Goal: Information Seeking & Learning: Learn about a topic

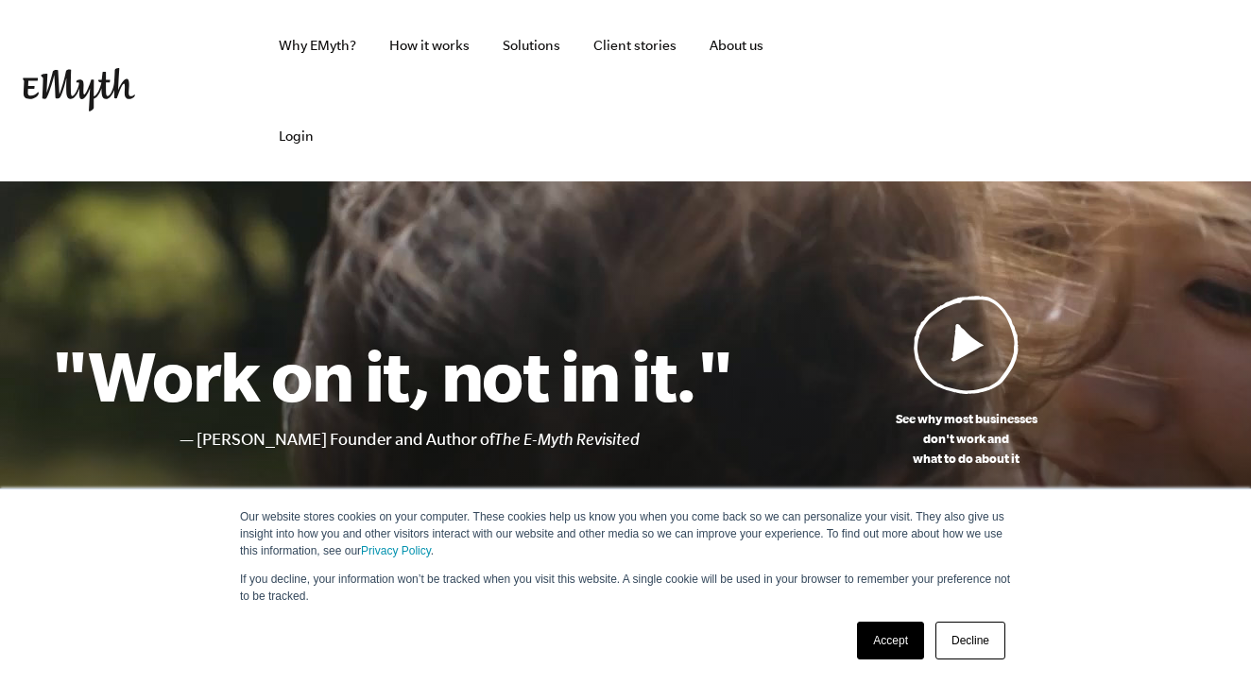
click at [889, 628] on link "Accept" at bounding box center [890, 640] width 67 height 38
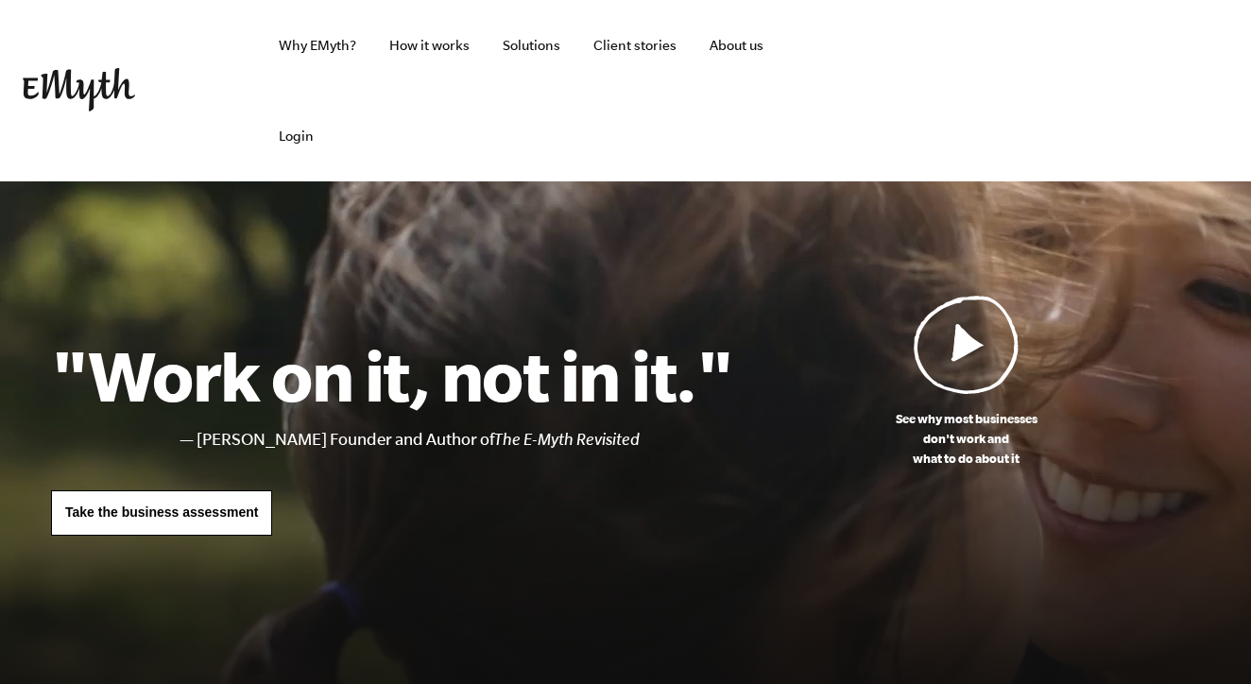
click at [967, 351] on img at bounding box center [966, 344] width 106 height 99
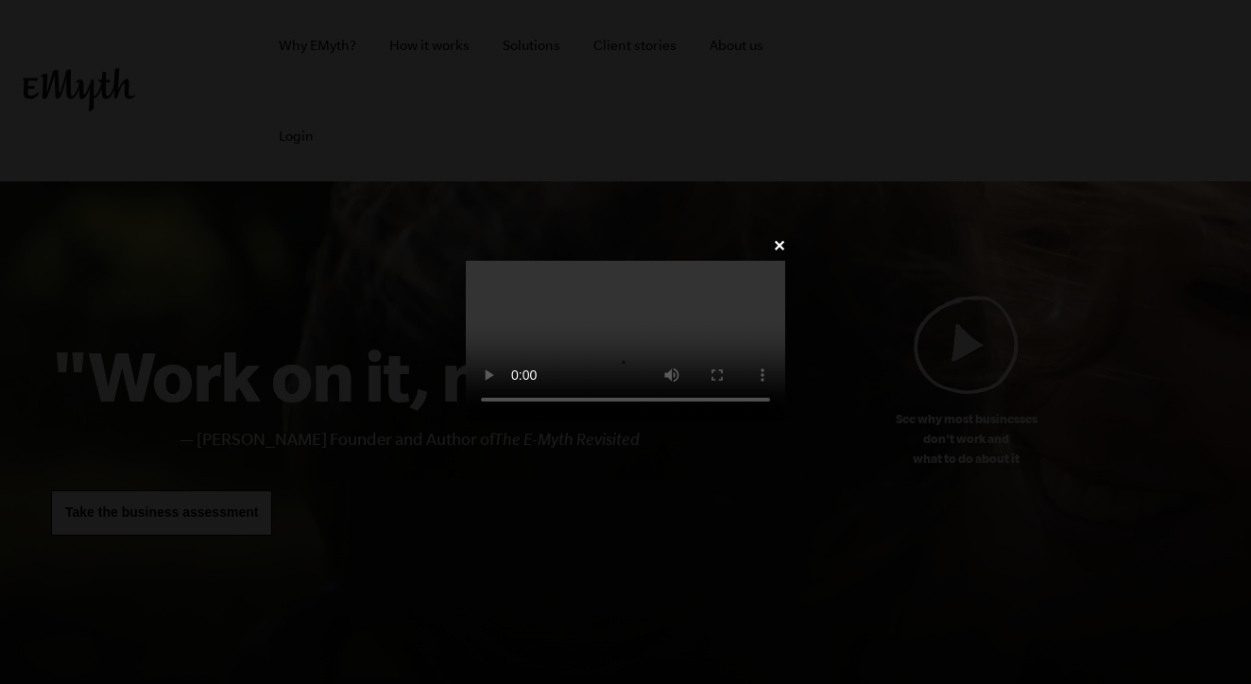
click at [466, 261] on video at bounding box center [625, 341] width 319 height 160
click at [813, 232] on div "✕" at bounding box center [625, 341] width 376 height 219
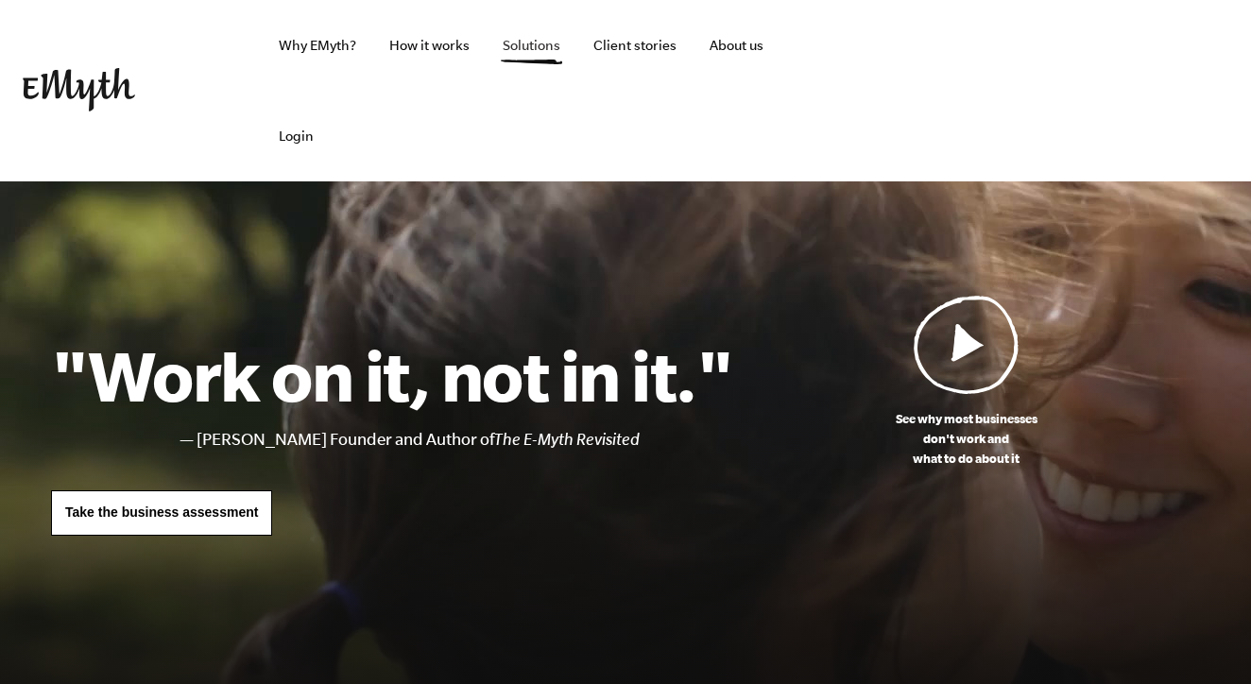
click at [544, 49] on link "Solutions" at bounding box center [531, 45] width 88 height 91
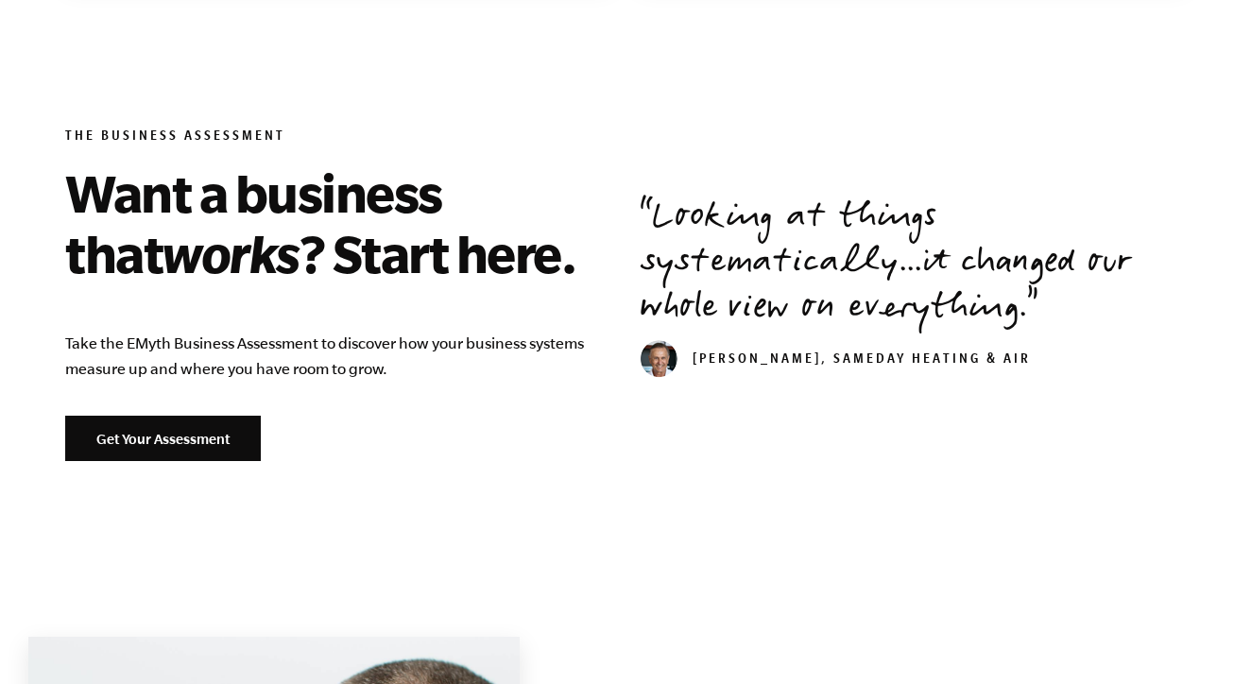
scroll to position [2304, 0]
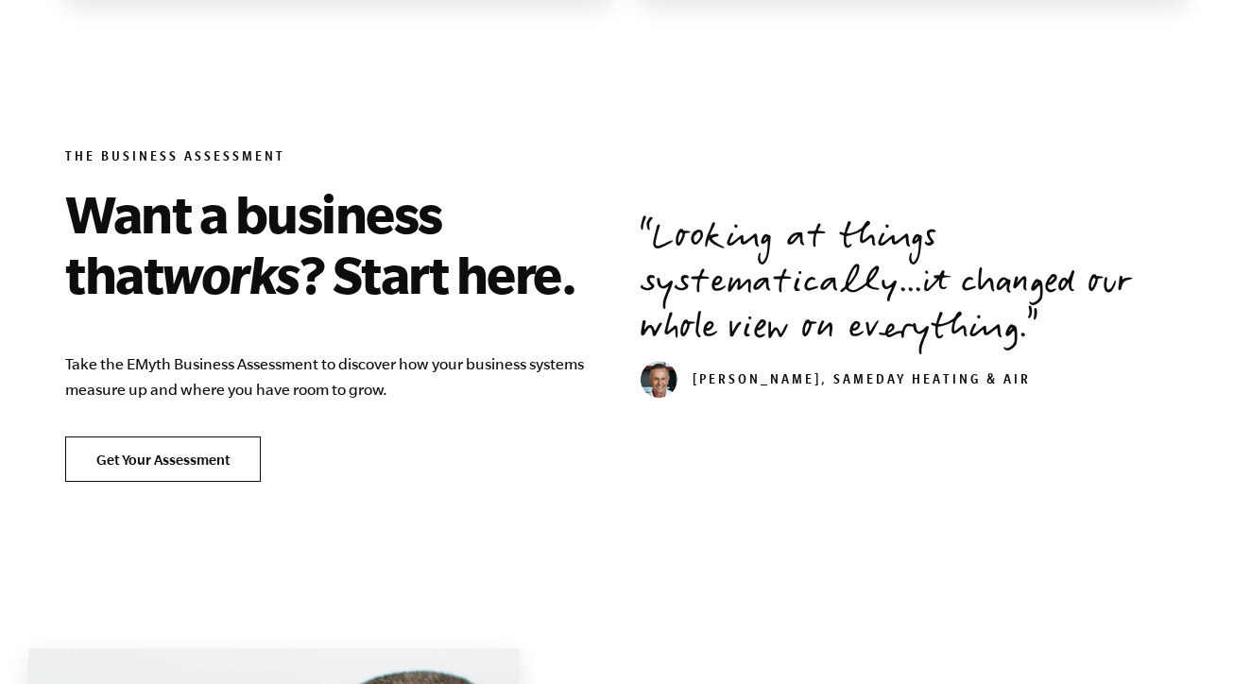
click at [150, 473] on link "Get Your Assessment" at bounding box center [163, 458] width 196 height 45
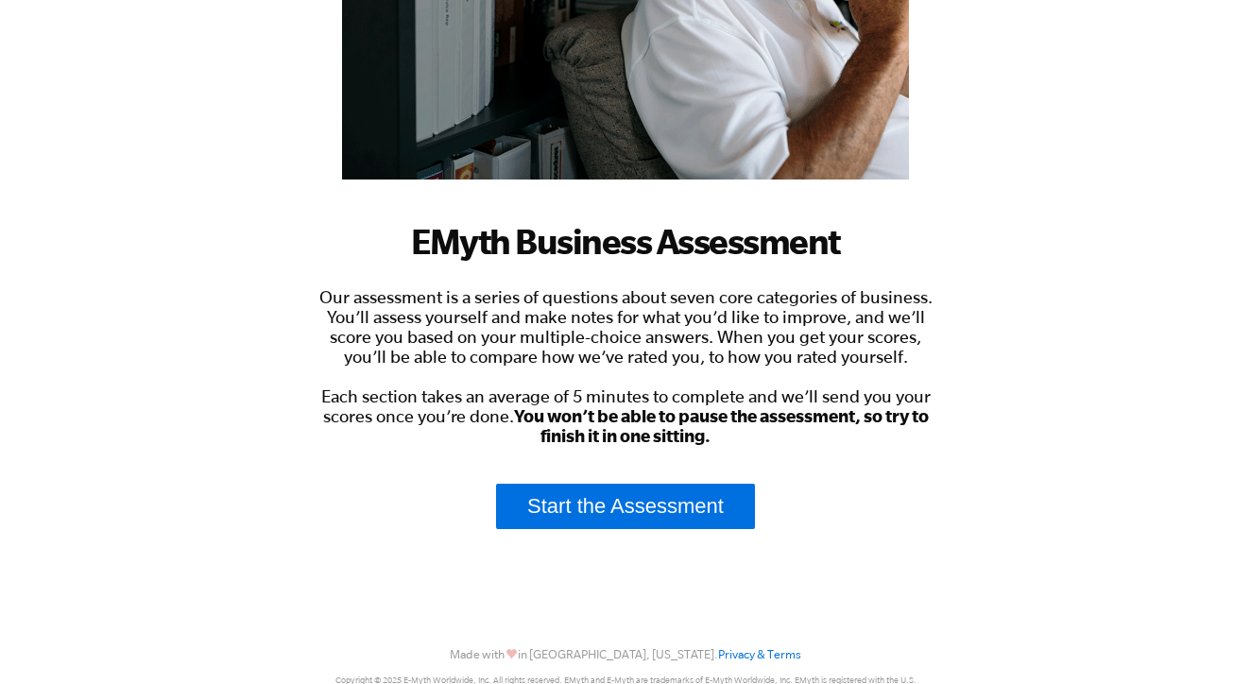
scroll to position [399, 0]
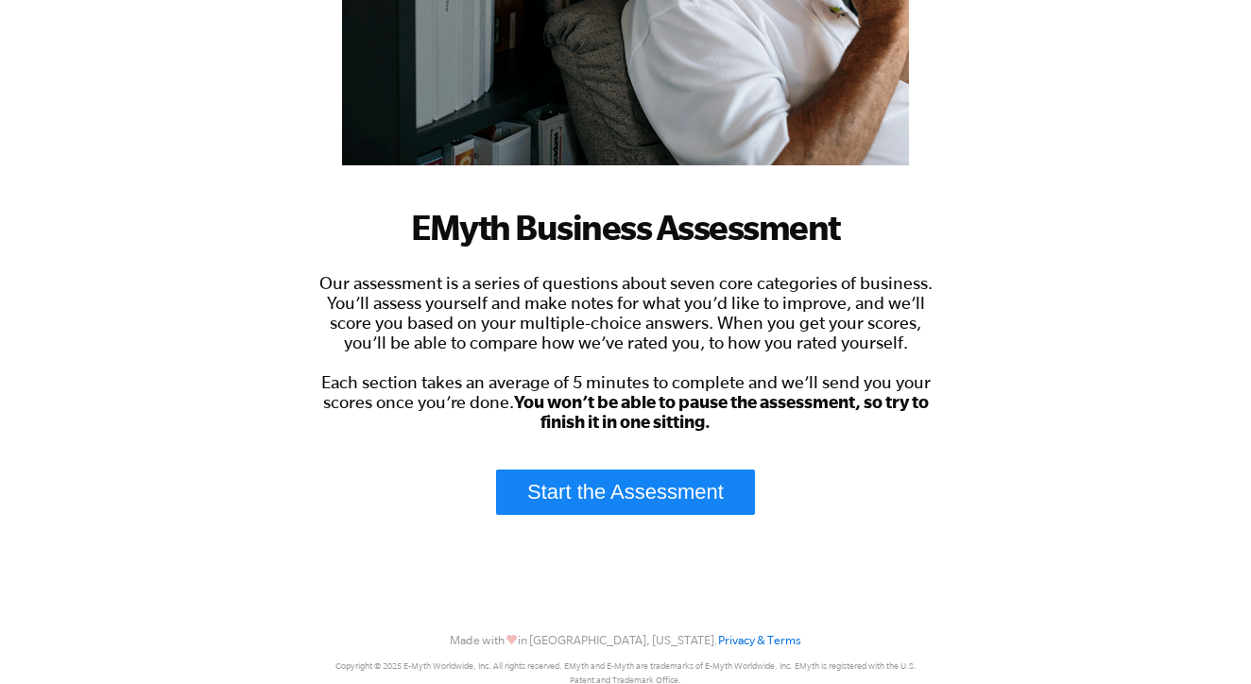
click at [603, 503] on link "Start the Assessment" at bounding box center [625, 491] width 259 height 45
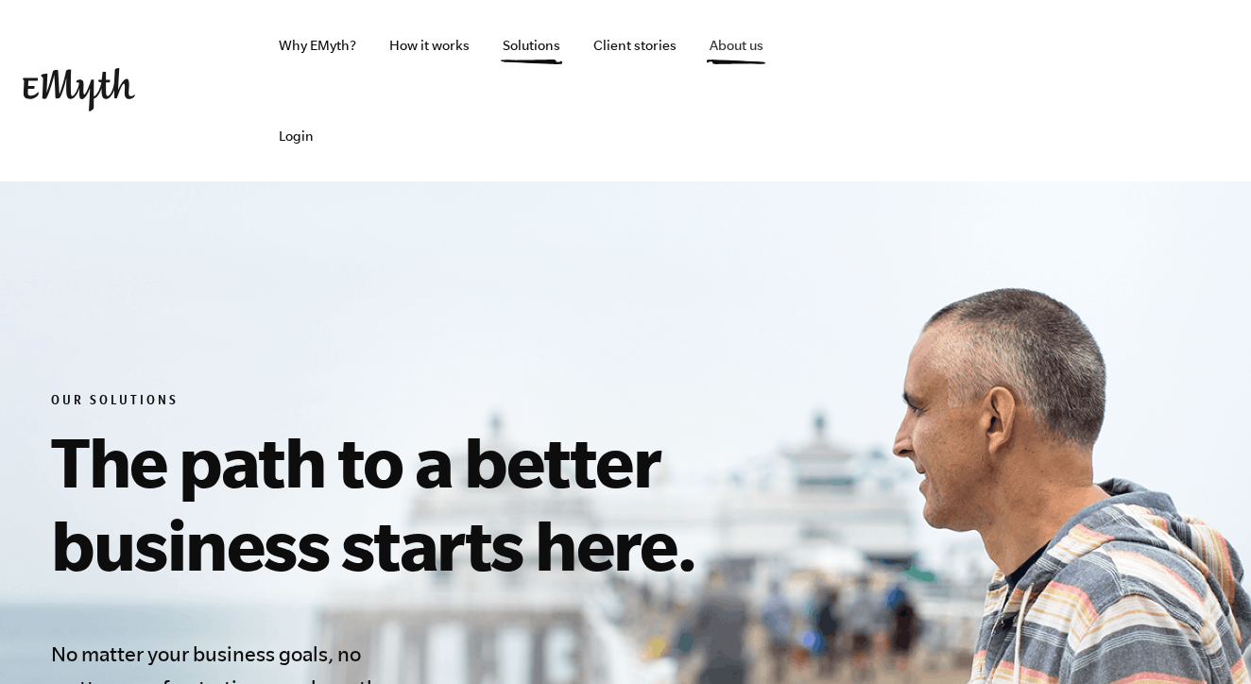
click at [742, 41] on link "About us" at bounding box center [736, 45] width 84 height 91
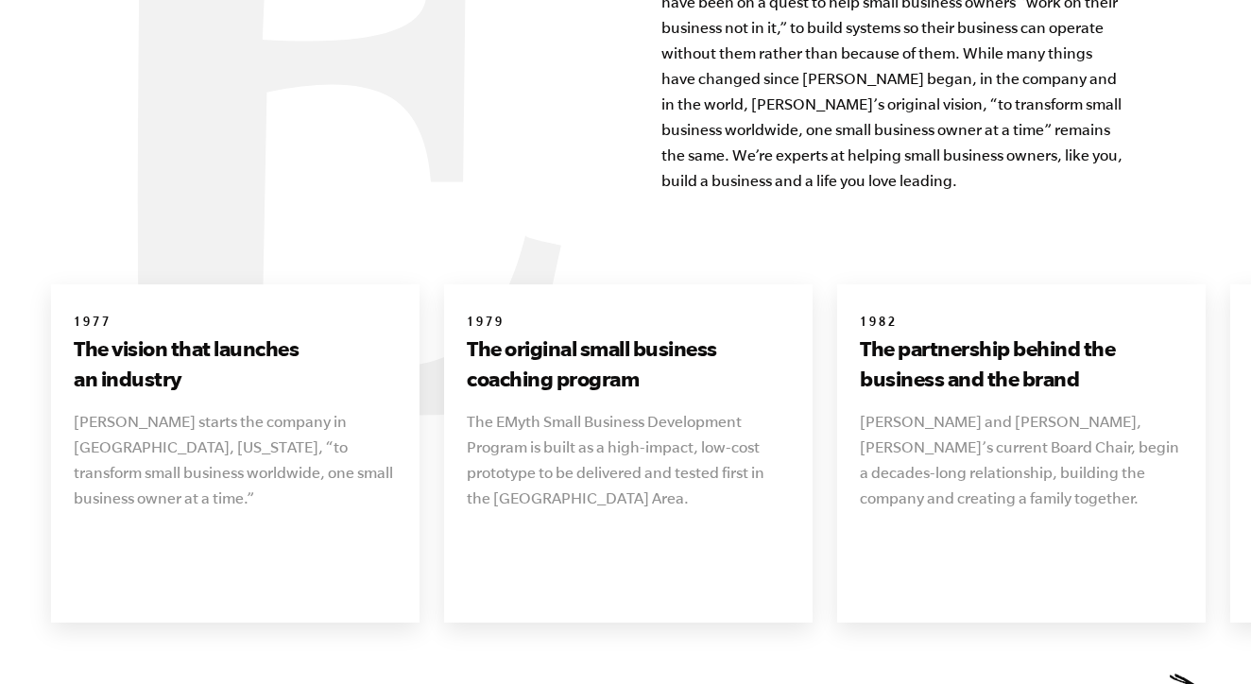
scroll to position [2103, 0]
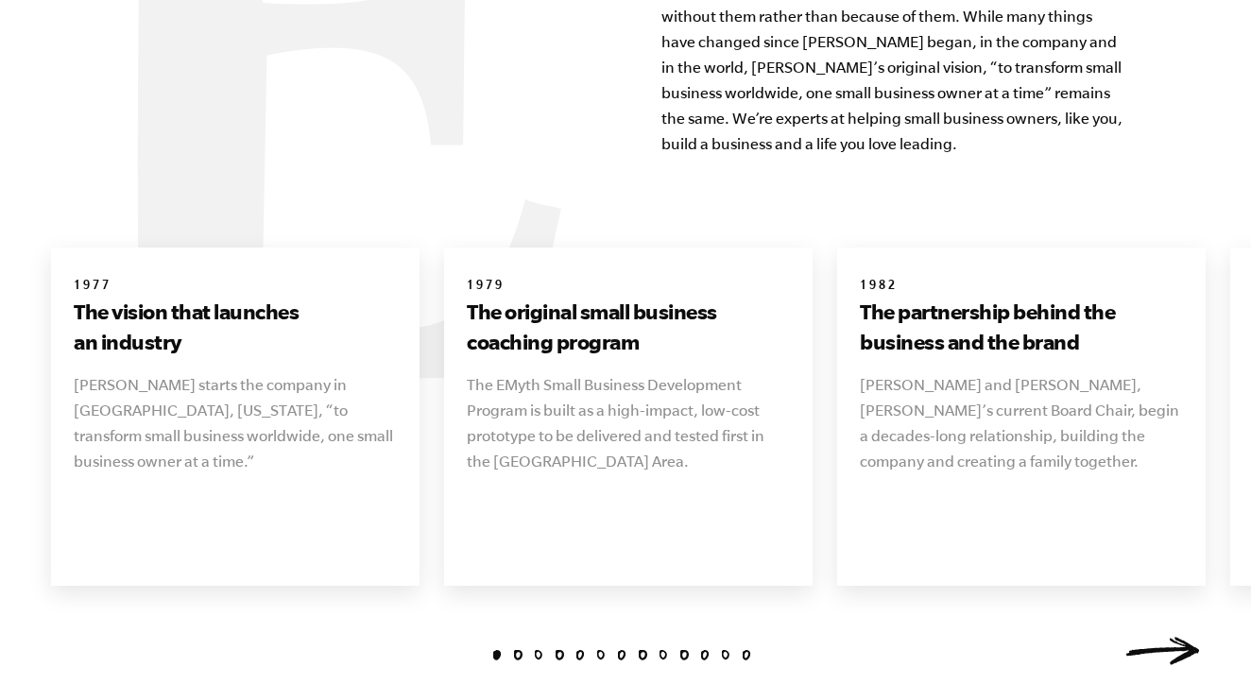
click at [519, 650] on li "2" at bounding box center [518, 655] width 10 height 10
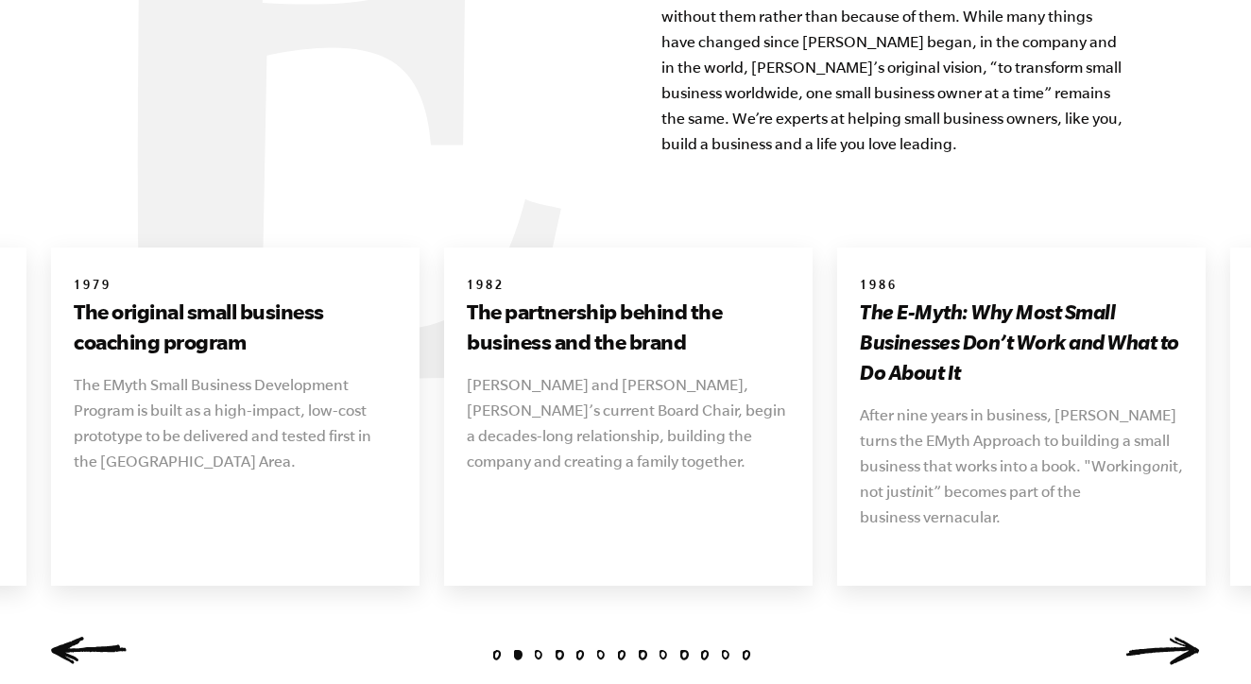
click at [539, 650] on li "3" at bounding box center [539, 655] width 10 height 10
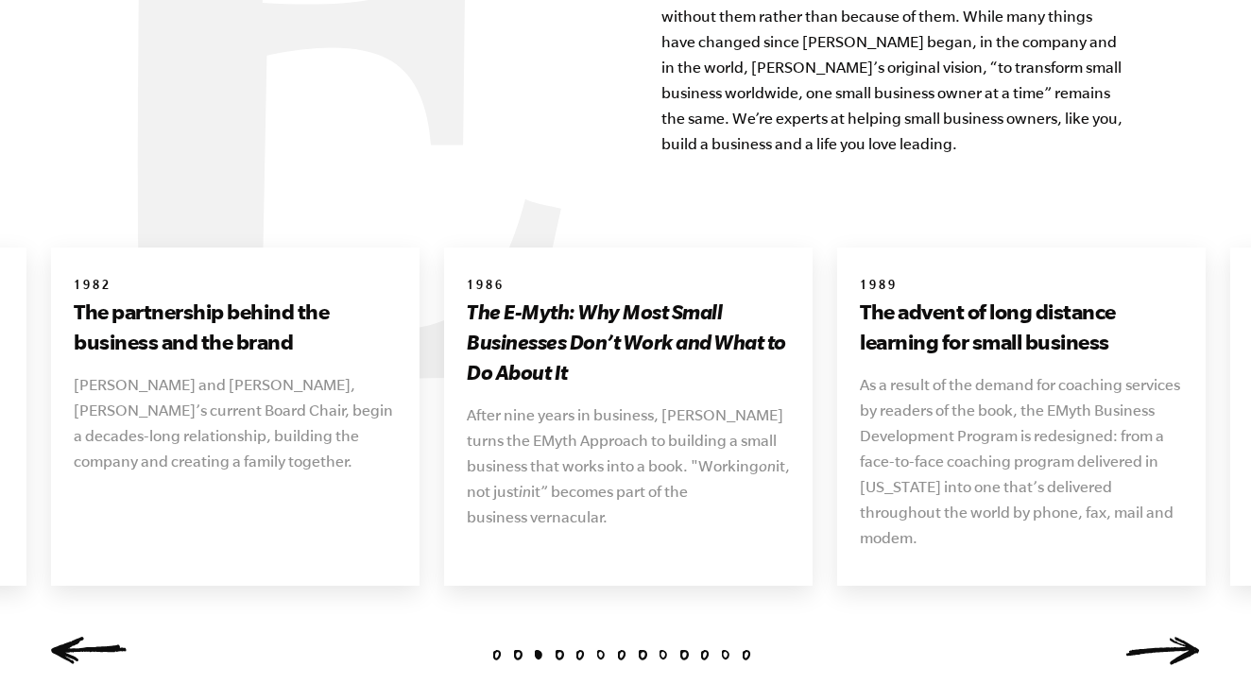
click at [559, 650] on li "4" at bounding box center [559, 655] width 10 height 10
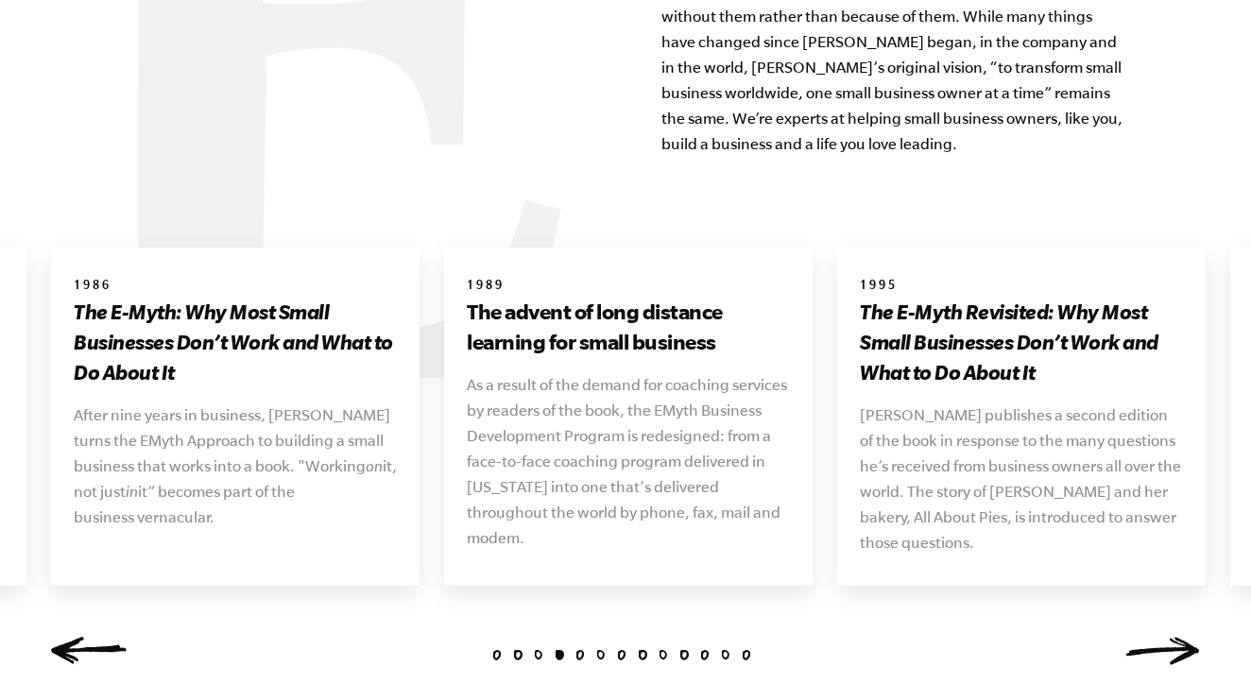
click at [580, 650] on li "5" at bounding box center [580, 655] width 10 height 10
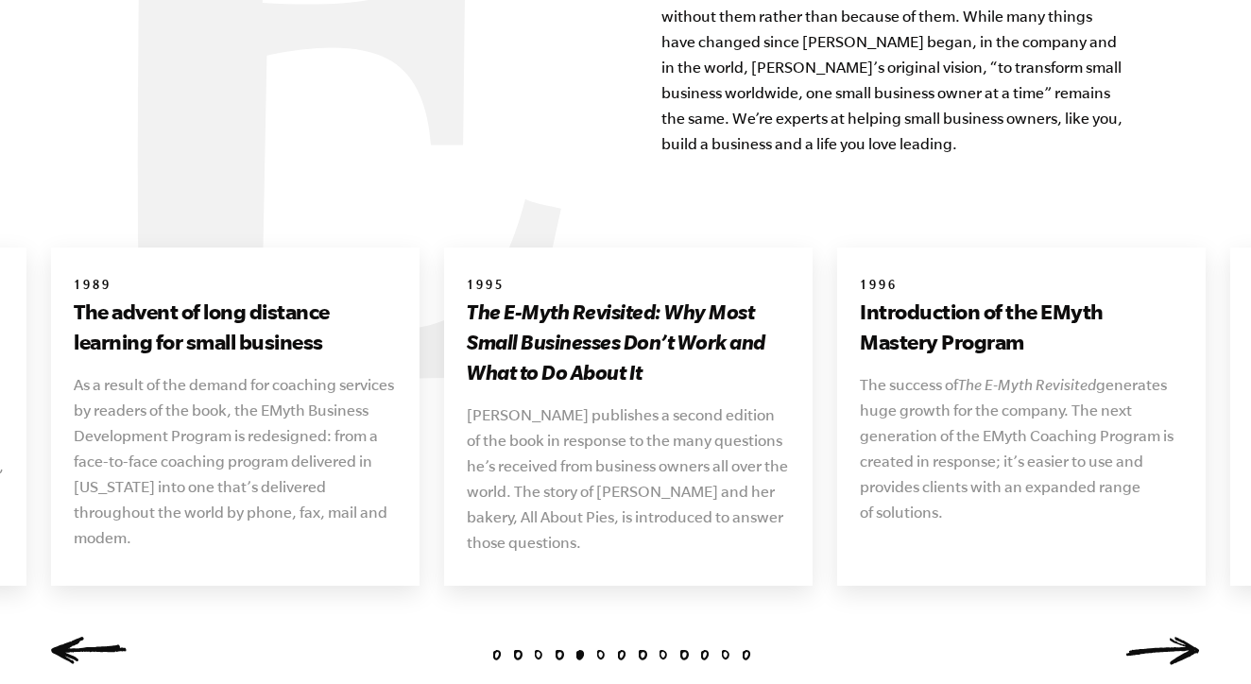
click at [601, 650] on li "6" at bounding box center [601, 655] width 10 height 10
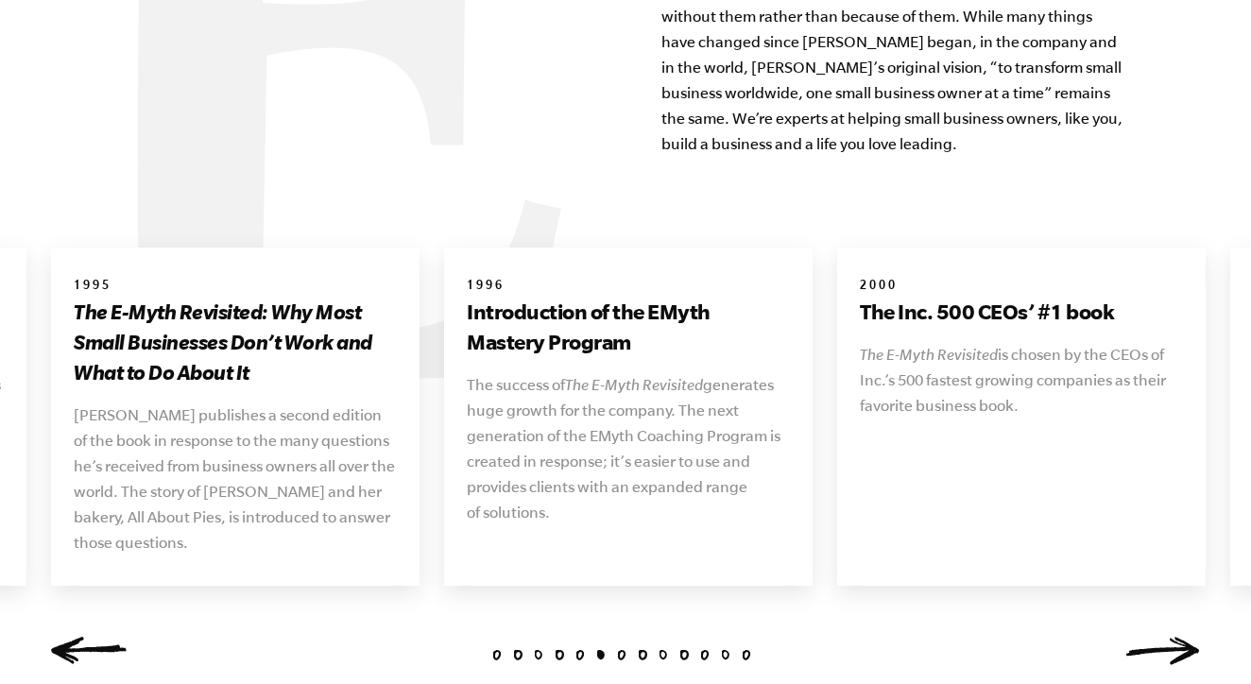
click at [623, 650] on li "7" at bounding box center [622, 655] width 10 height 10
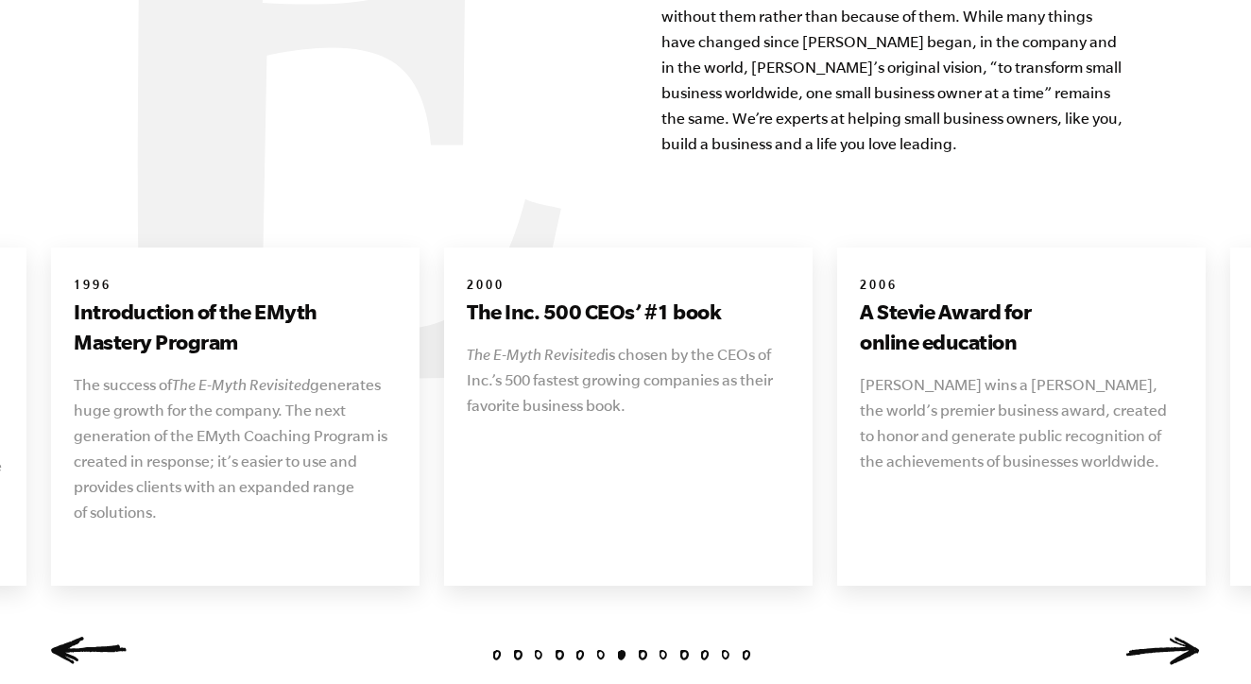
click at [639, 650] on li "8" at bounding box center [643, 655] width 10 height 10
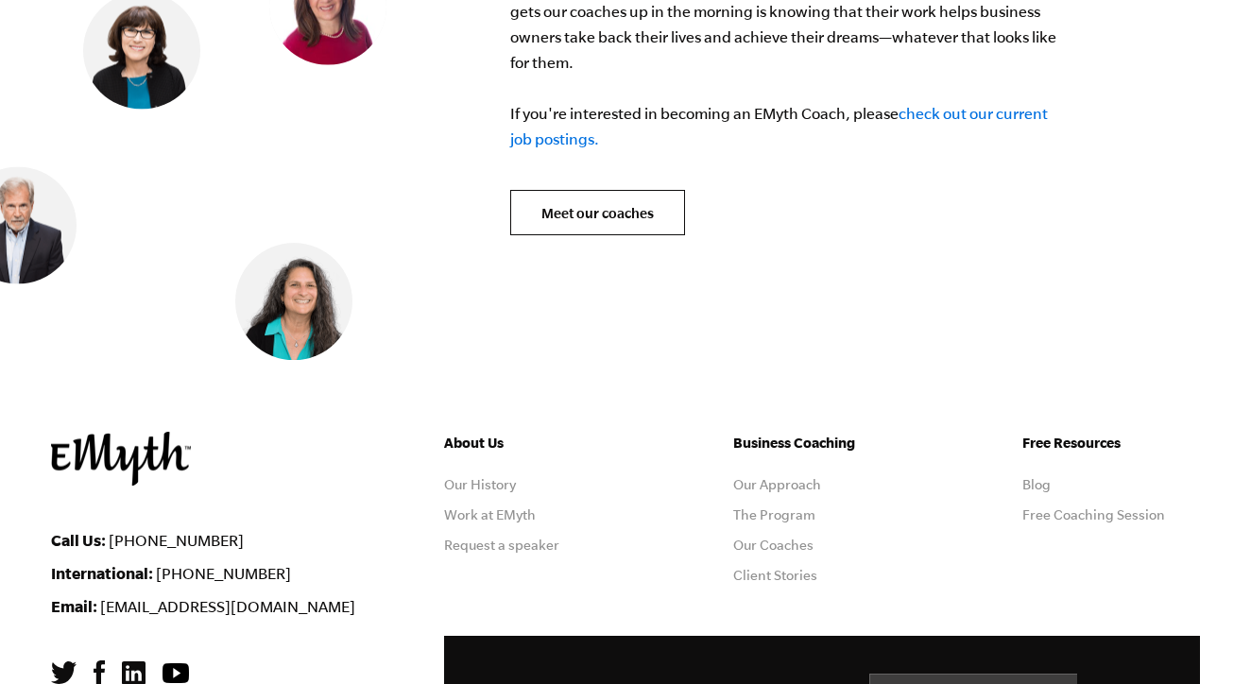
scroll to position [7707, 0]
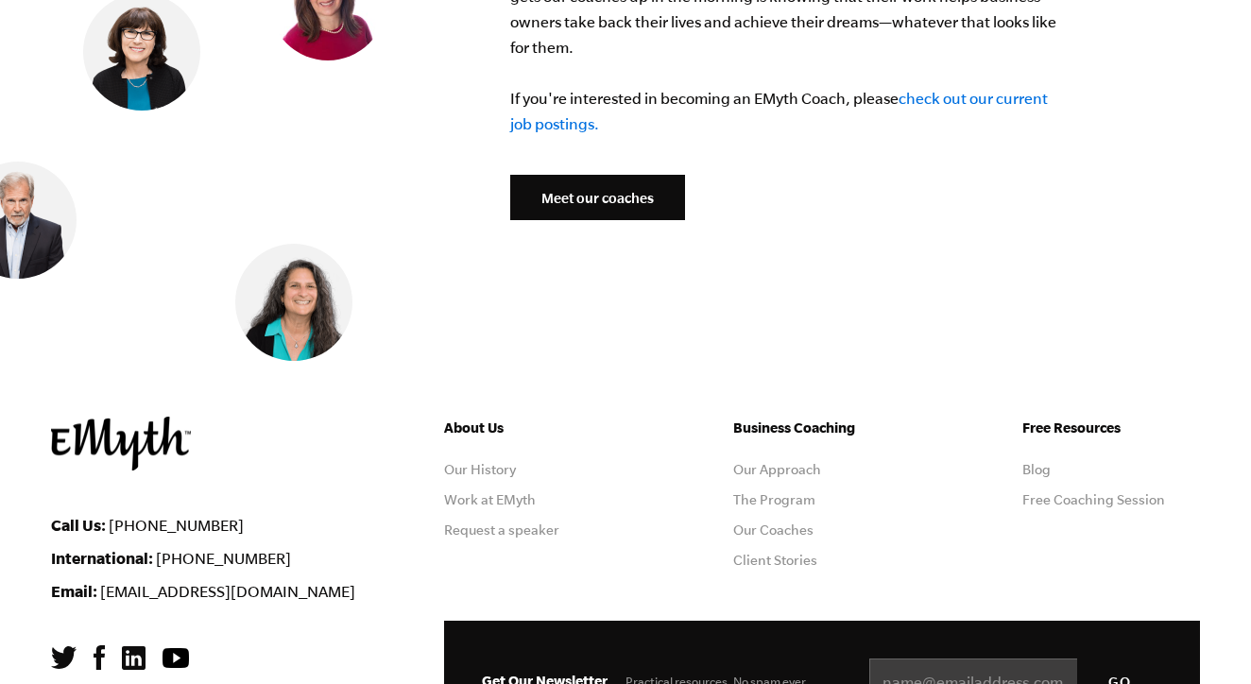
click at [610, 176] on link "Meet our coaches" at bounding box center [597, 197] width 175 height 45
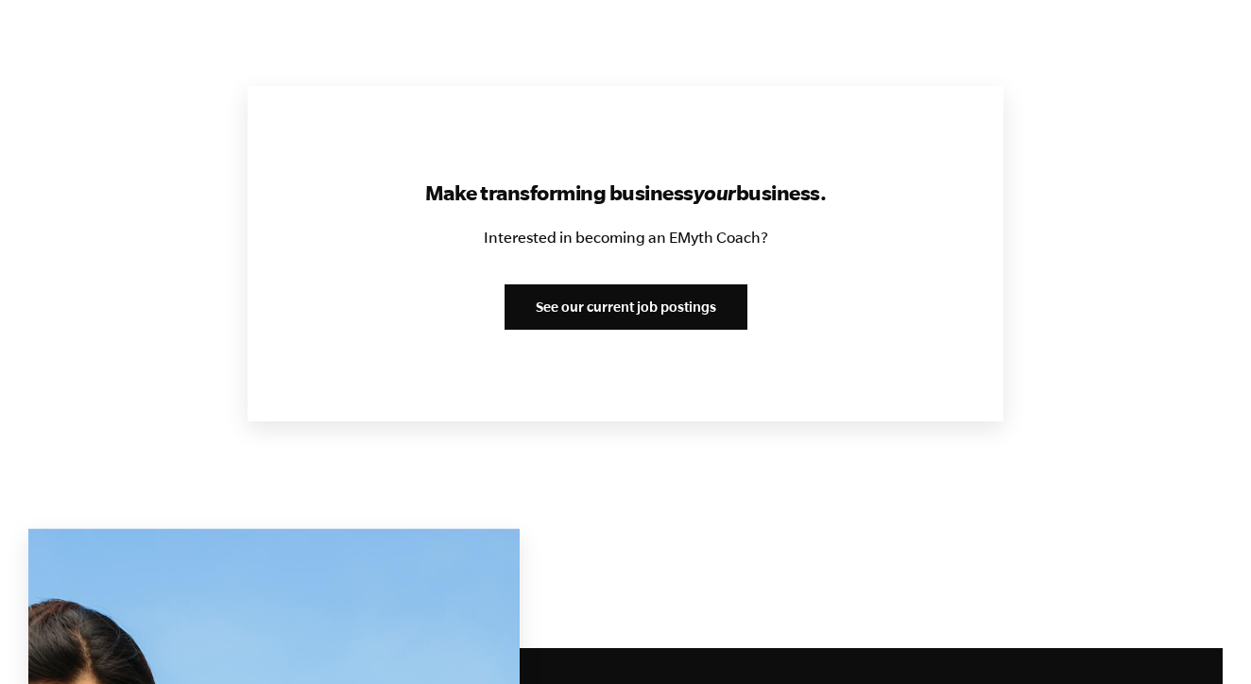
scroll to position [2386, 0]
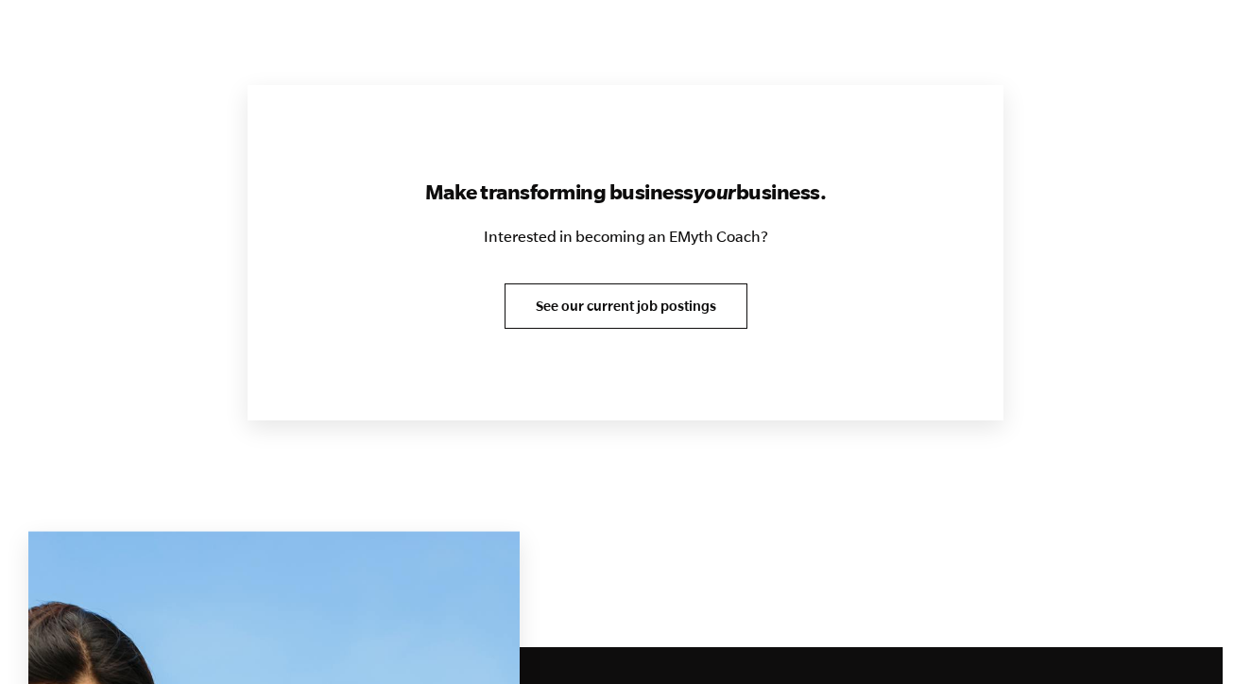
click at [621, 311] on link "See our current job postings" at bounding box center [625, 305] width 243 height 45
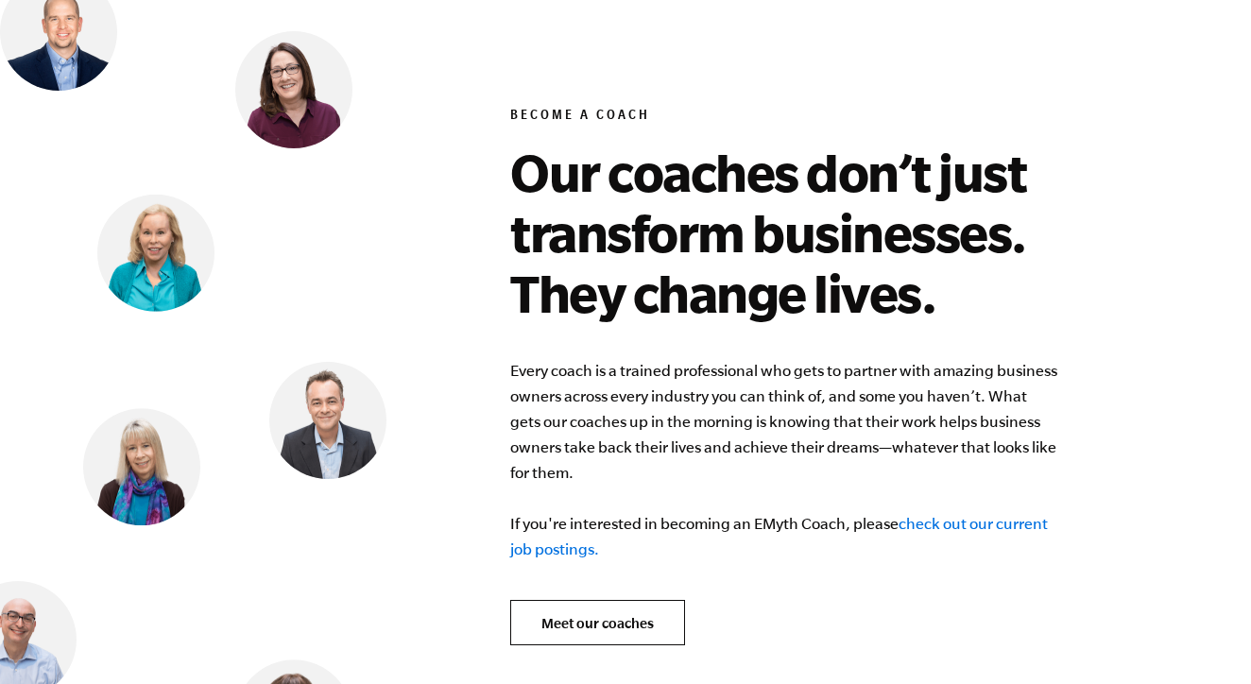
scroll to position [7261, 0]
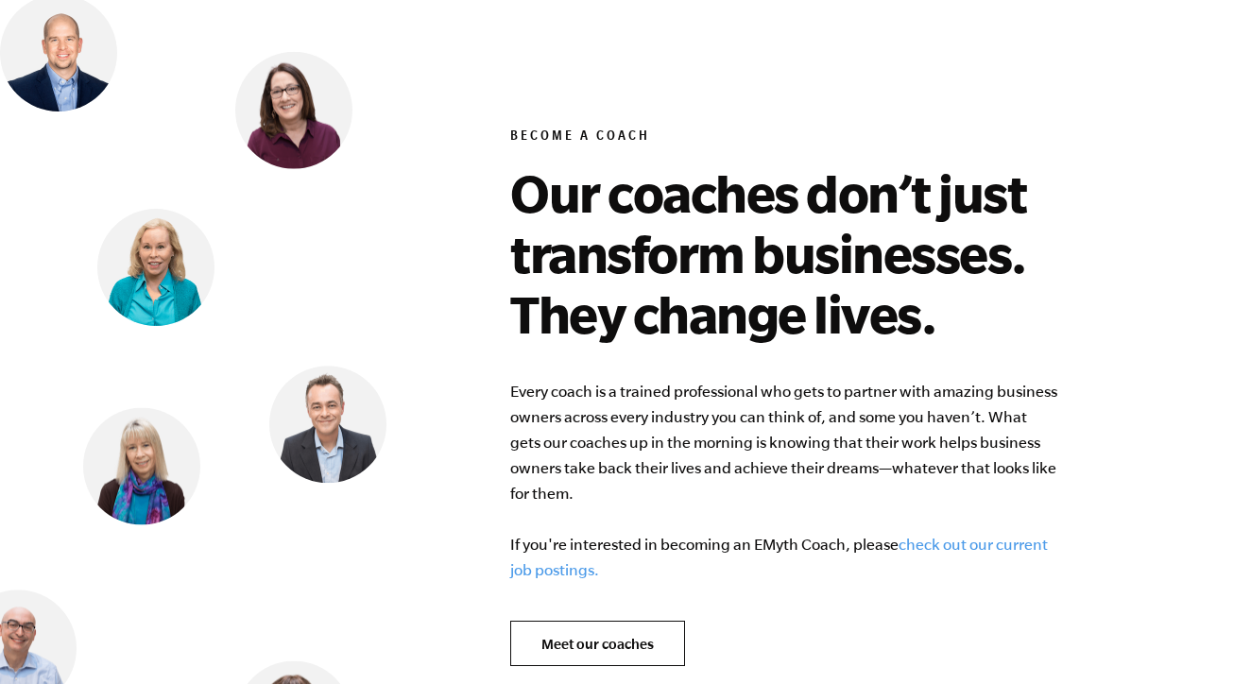
click at [952, 536] on link "check out our current job postings." at bounding box center [778, 557] width 537 height 43
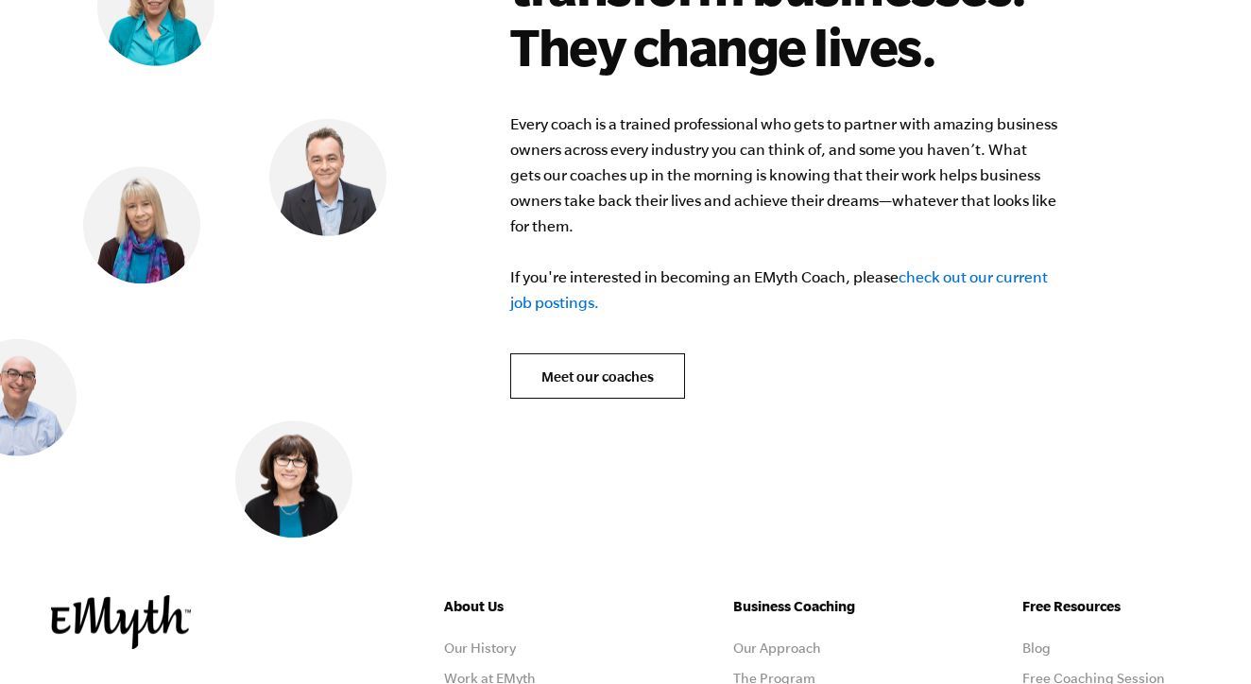
scroll to position [7499, 0]
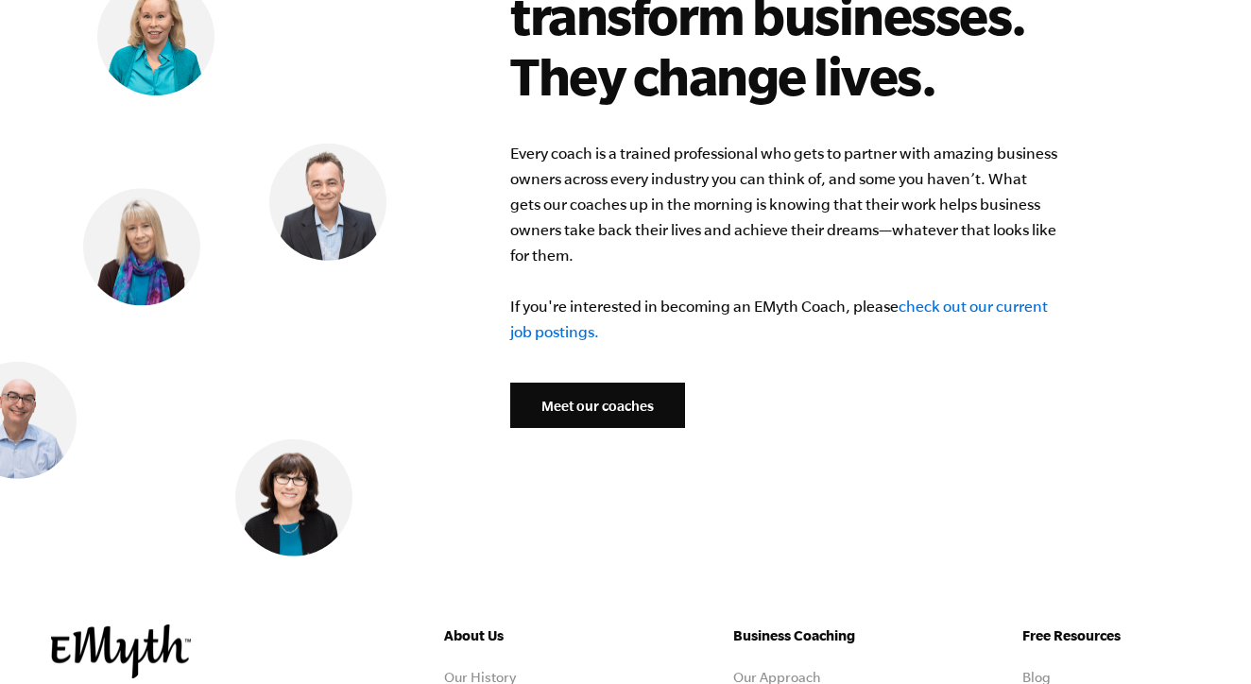
click at [579, 384] on link "Meet our coaches" at bounding box center [597, 405] width 175 height 45
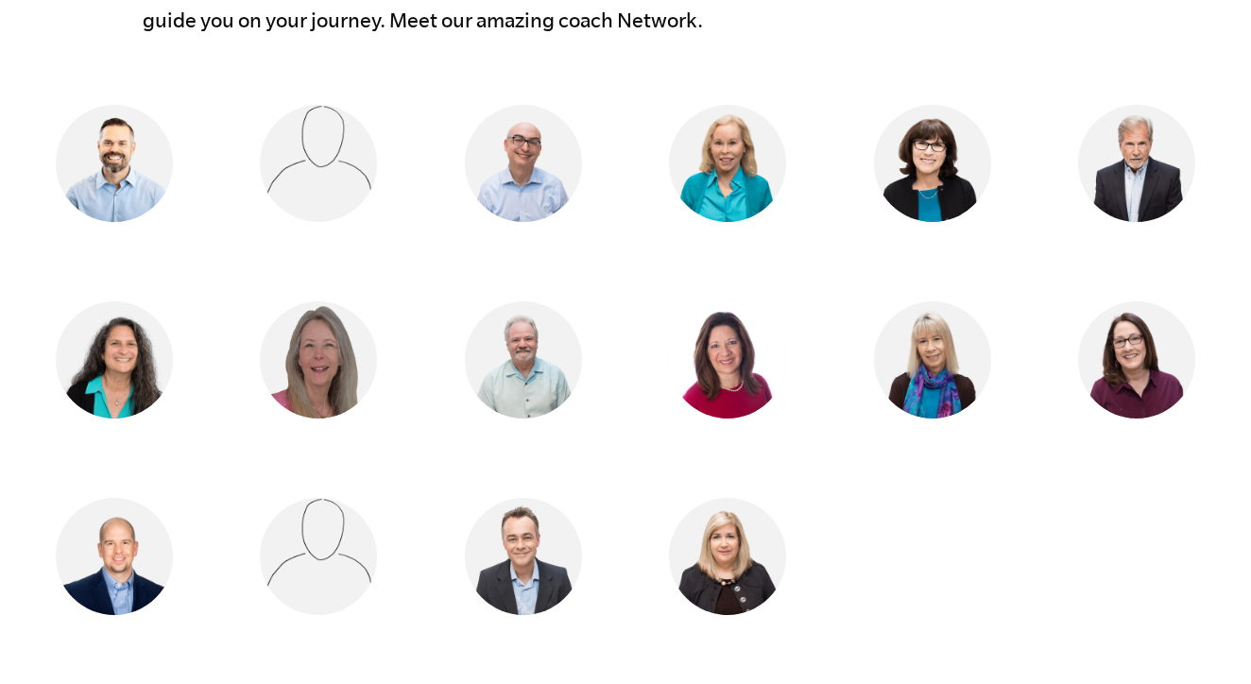
scroll to position [1725, 0]
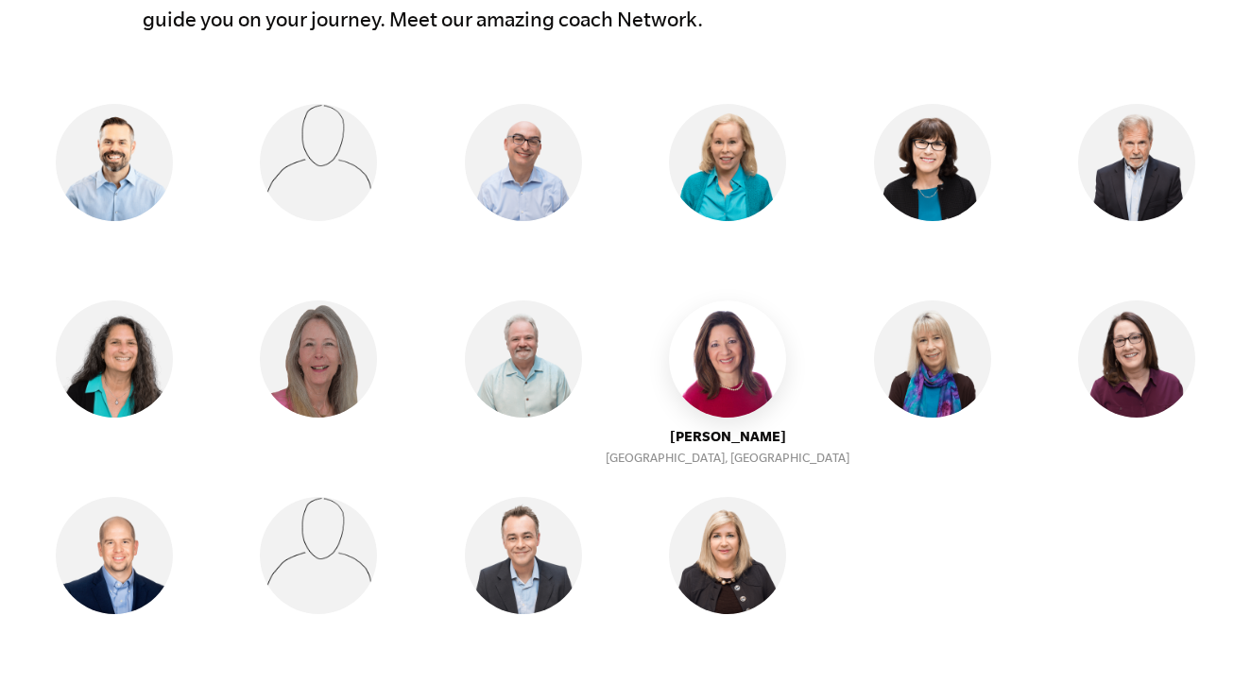
click at [720, 368] on img at bounding box center [727, 358] width 117 height 117
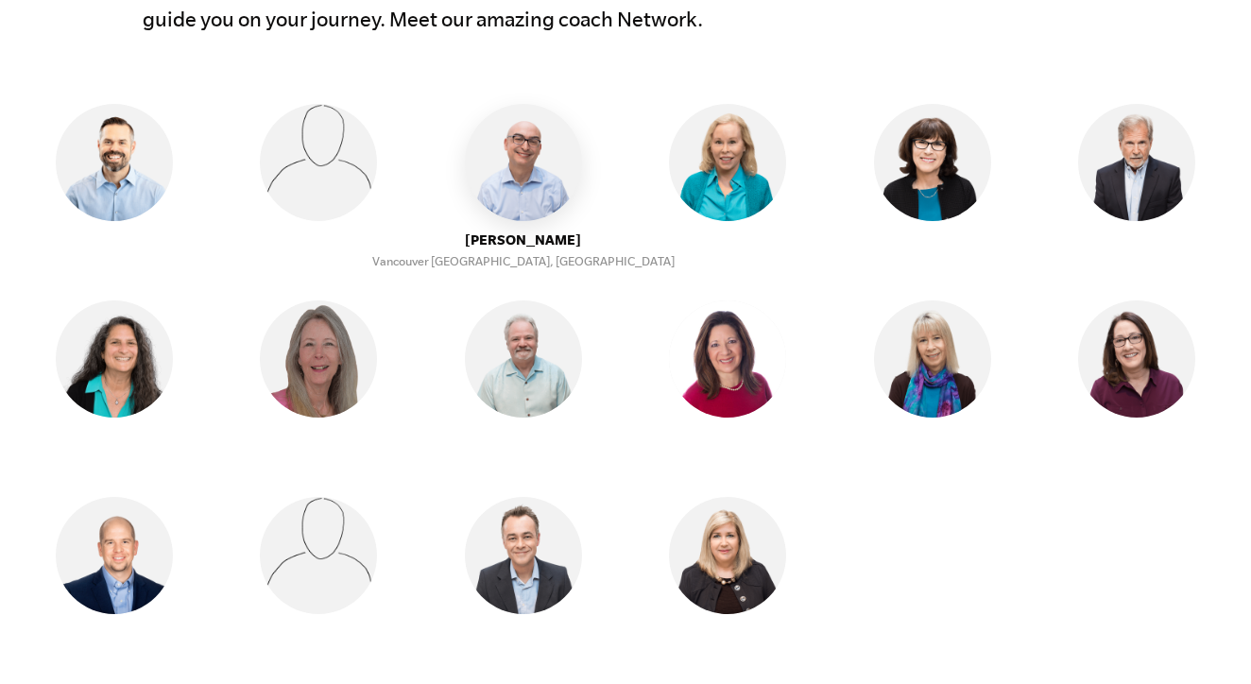
click at [502, 170] on img at bounding box center [523, 162] width 117 height 117
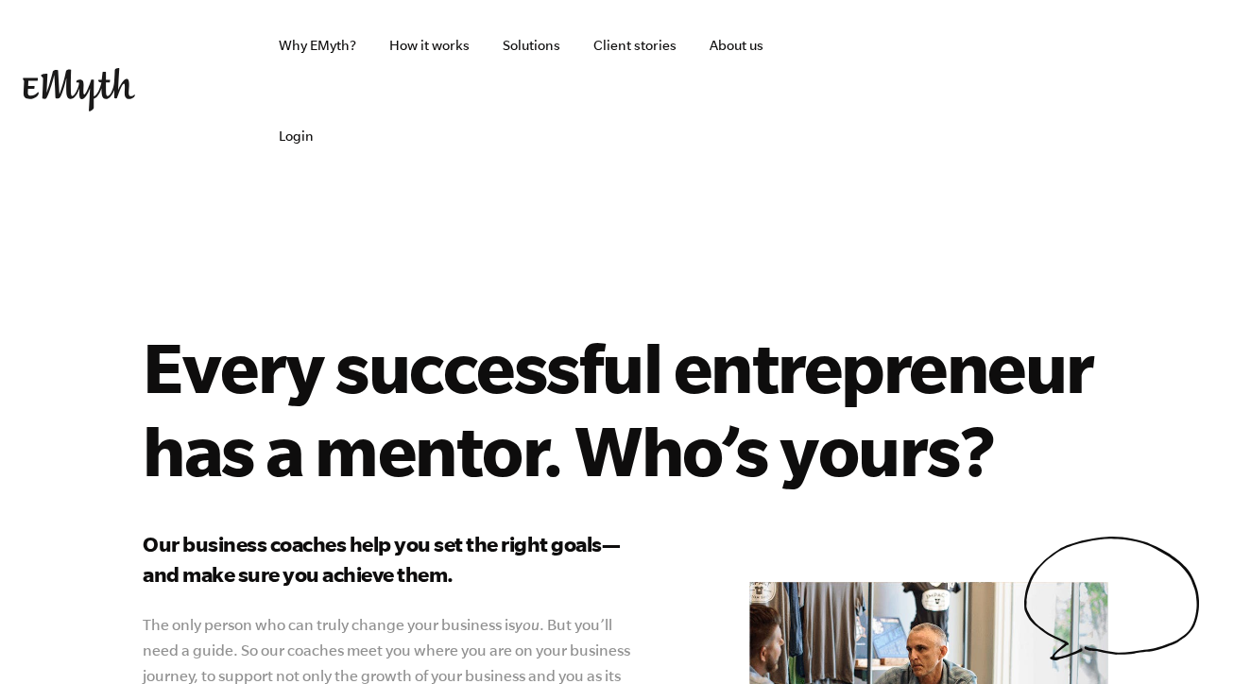
scroll to position [0, 0]
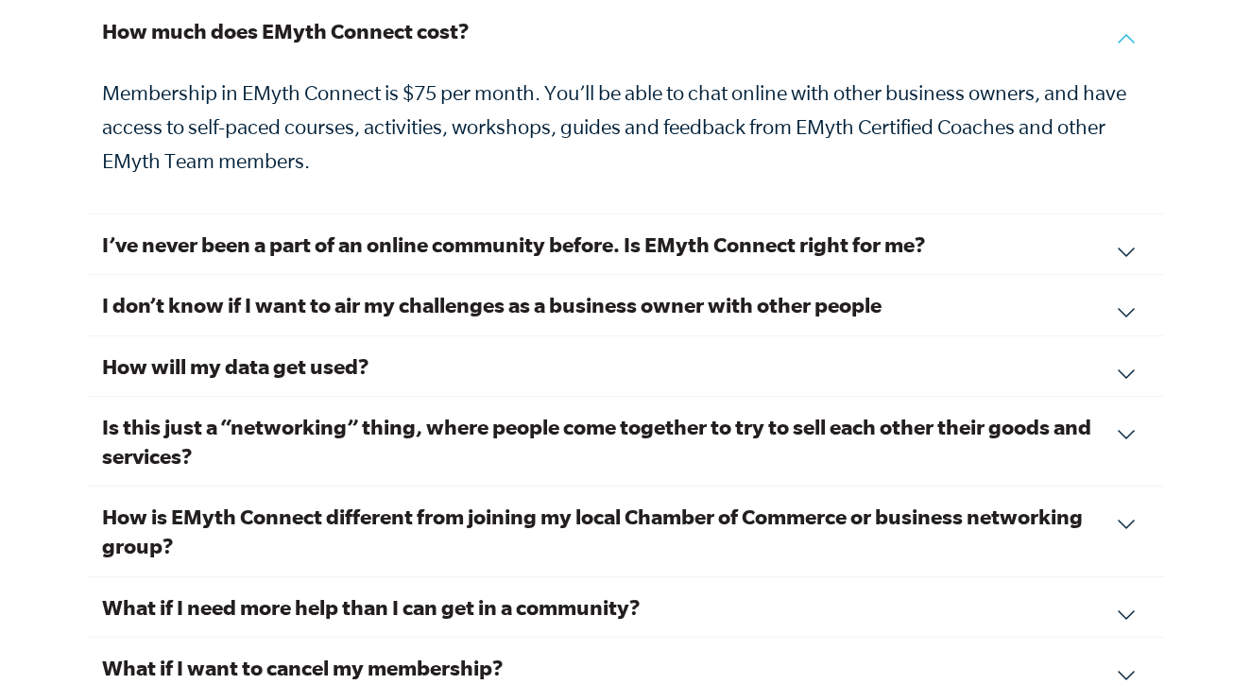
scroll to position [6525, 0]
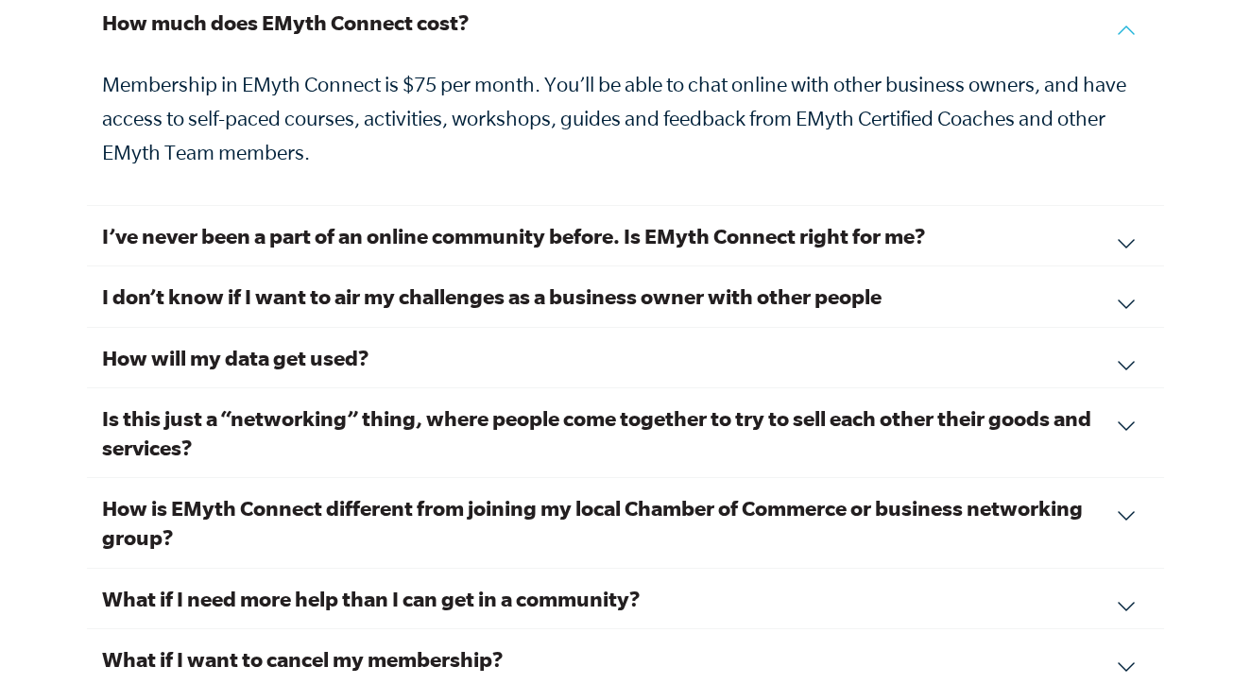
click at [670, 281] on h3 "I don’t know if I want to air my challenges as a business owner with other peop…" at bounding box center [625, 295] width 1047 height 29
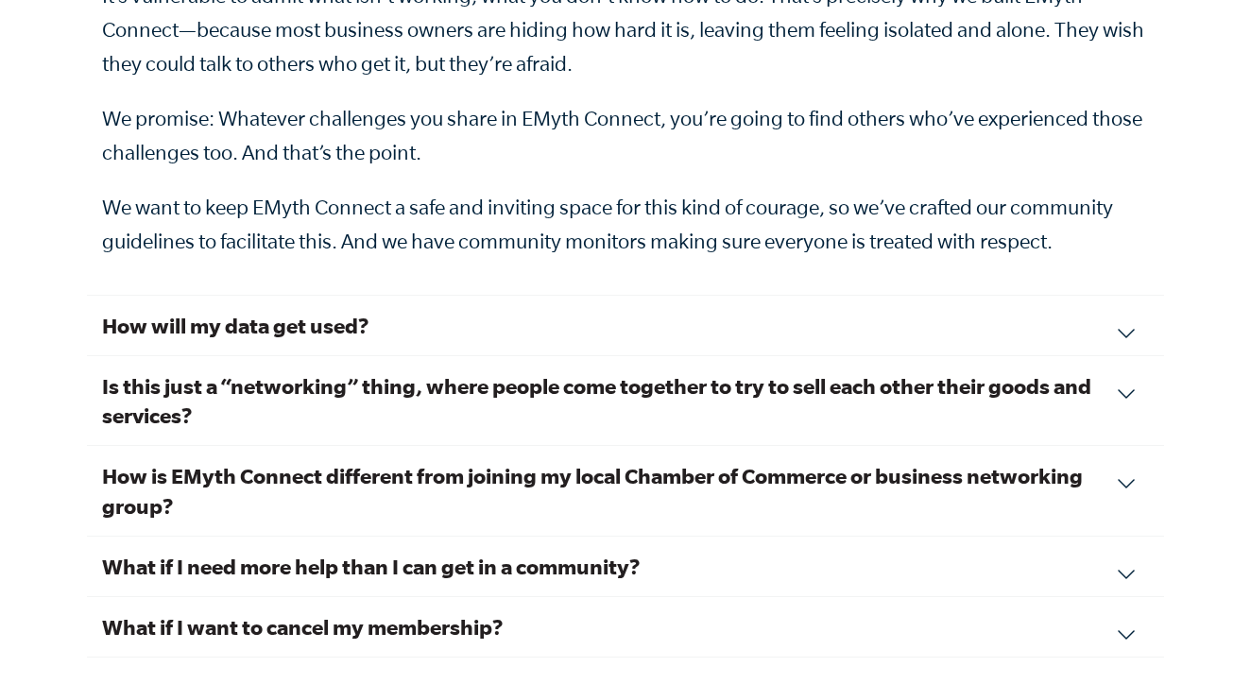
scroll to position [6888, 0]
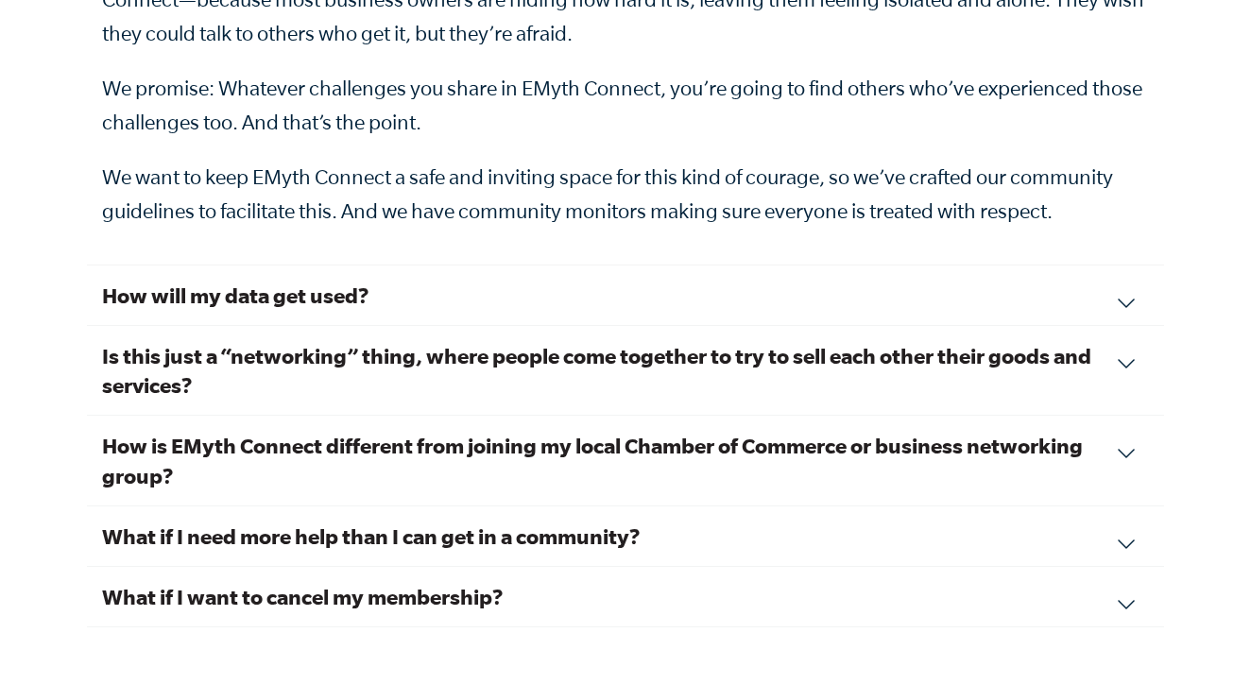
click at [315, 281] on h3 "How will my data get used?" at bounding box center [625, 295] width 1047 height 29
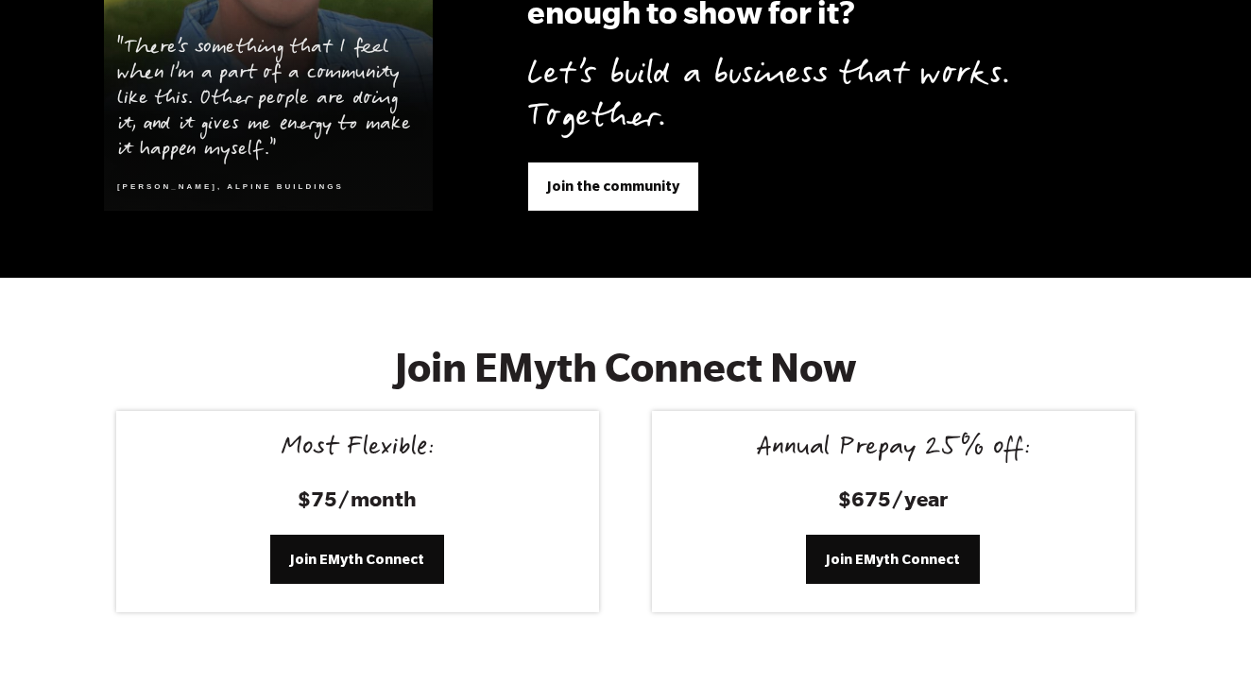
scroll to position [7501, 0]
